Goal: Find specific page/section: Find specific page/section

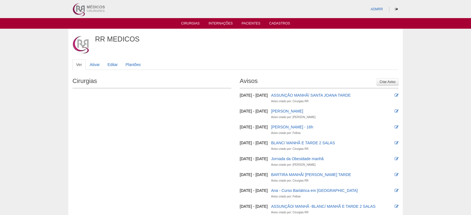
click at [188, 26] on ul "Cirurgias Internações Pacientes Cadastros" at bounding box center [235, 23] width 471 height 11
click at [188, 23] on link "Cirurgias" at bounding box center [190, 23] width 19 height 5
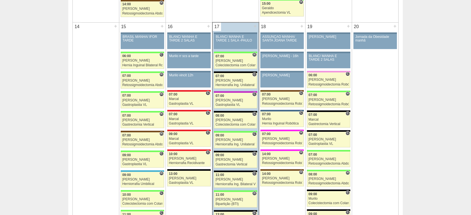
scroll to position [526, 0]
